Goal: Task Accomplishment & Management: Use online tool/utility

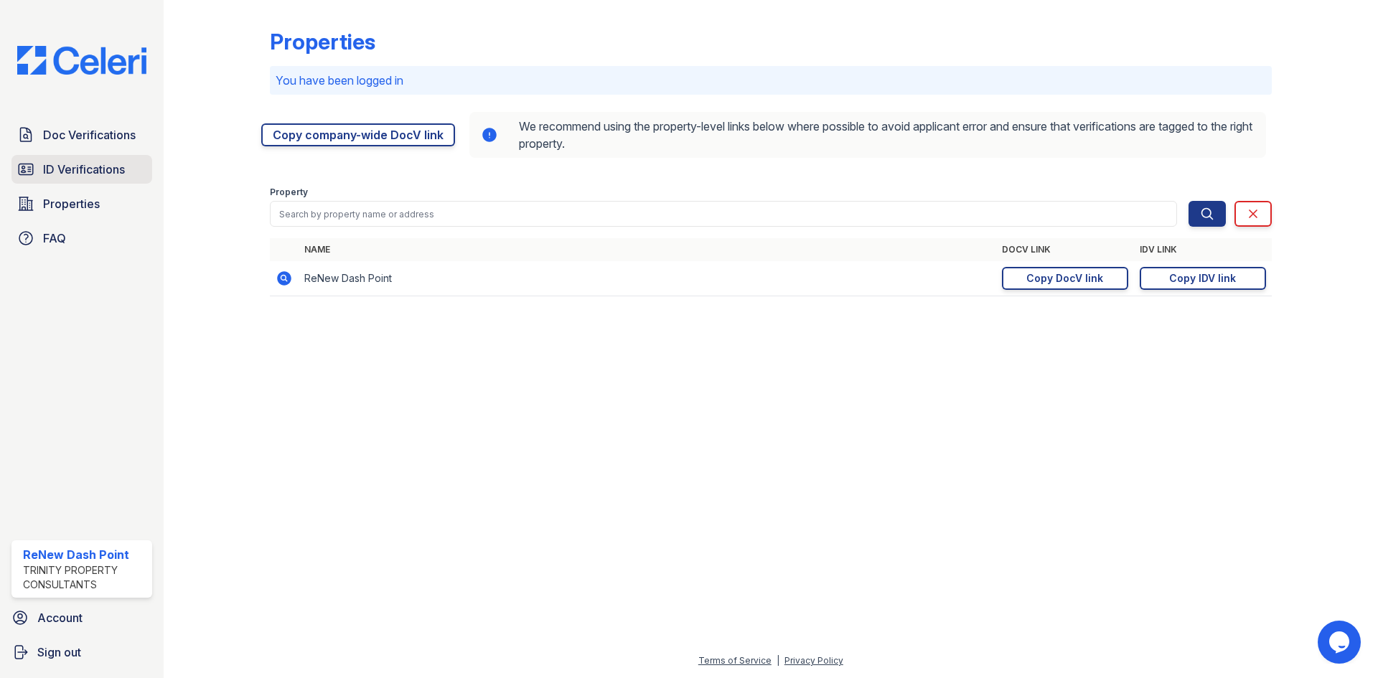
click at [83, 167] on span "ID Verifications" at bounding box center [84, 169] width 82 height 17
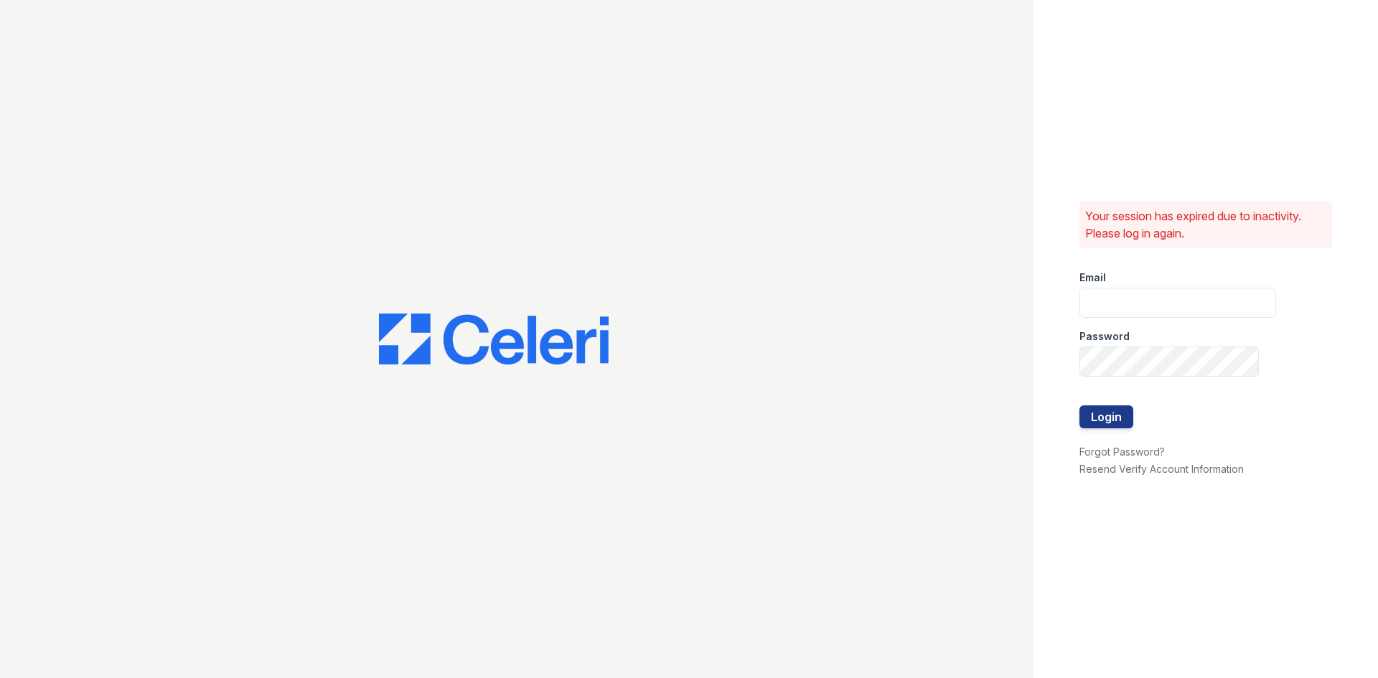
type input "renewdashpoint@trinity-pm.com"
click at [1116, 426] on button "Login" at bounding box center [1106, 416] width 54 height 23
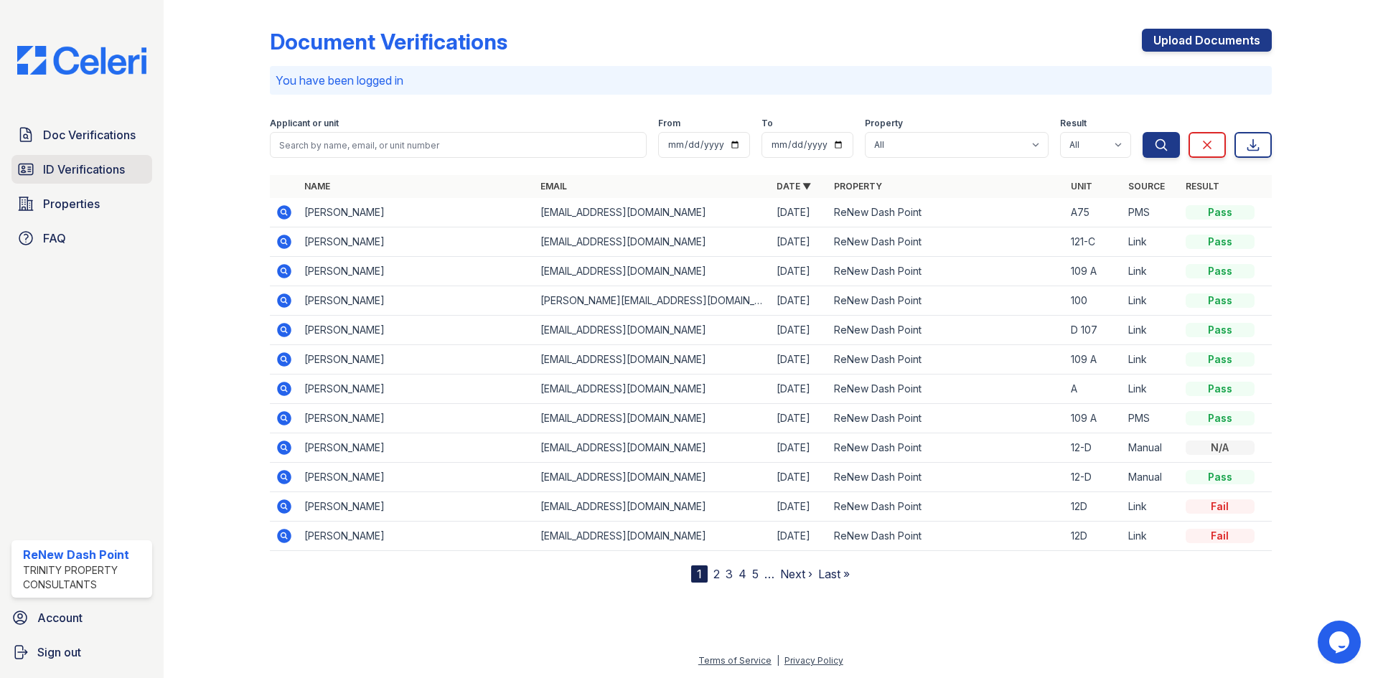
click at [95, 178] on span "ID Verifications" at bounding box center [84, 169] width 82 height 17
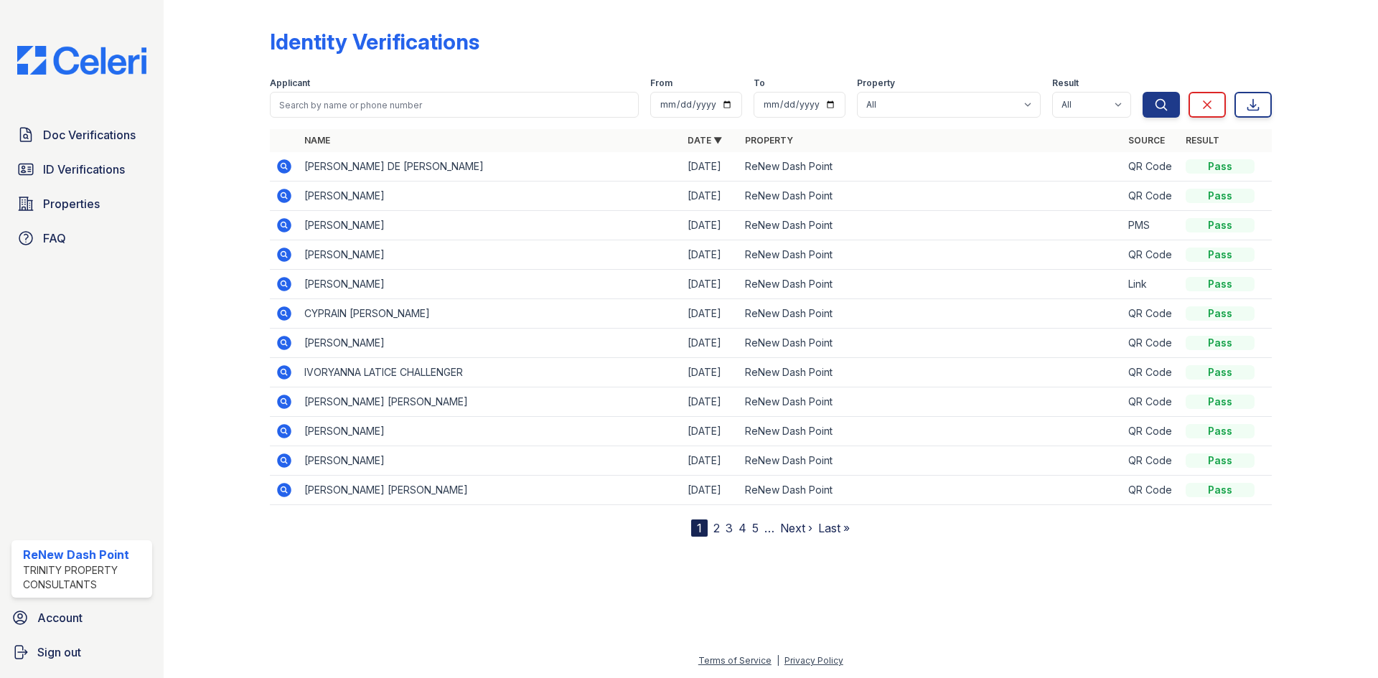
click at [397, 42] on div "Identity Verifications" at bounding box center [375, 42] width 210 height 26
